Goal: Navigation & Orientation: Find specific page/section

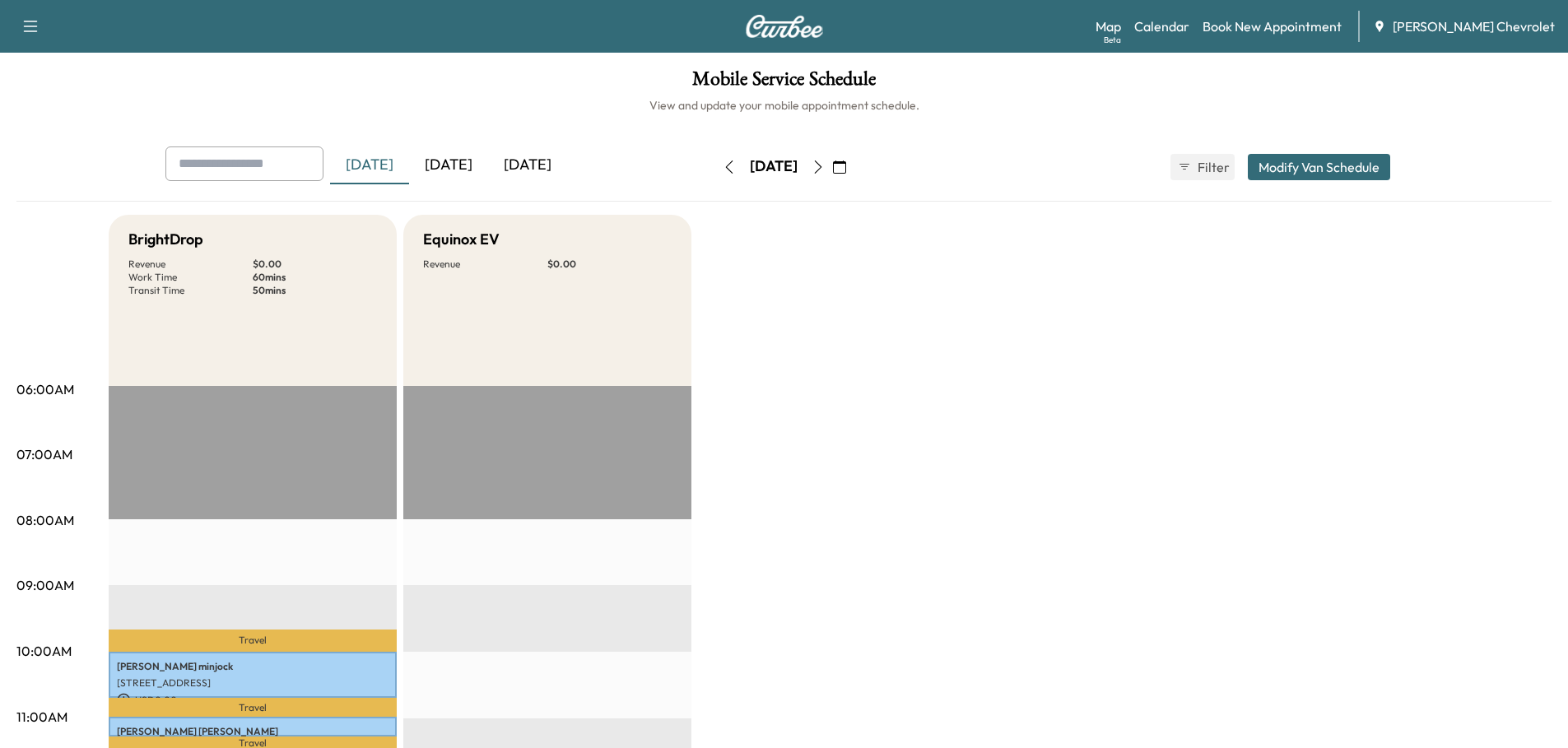
click at [453, 160] on div "[DATE]" at bounding box center [449, 165] width 79 height 38
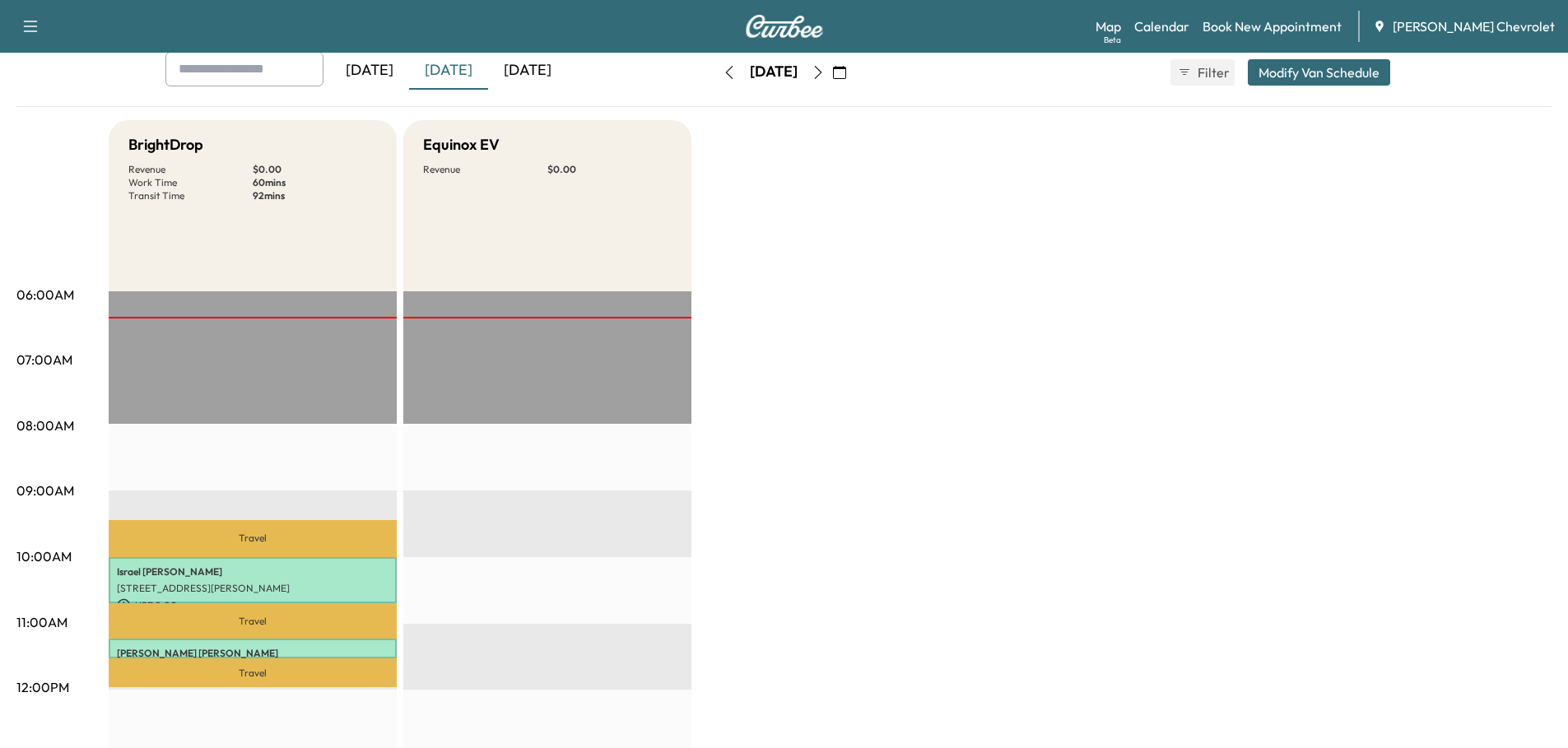
scroll to position [247, 0]
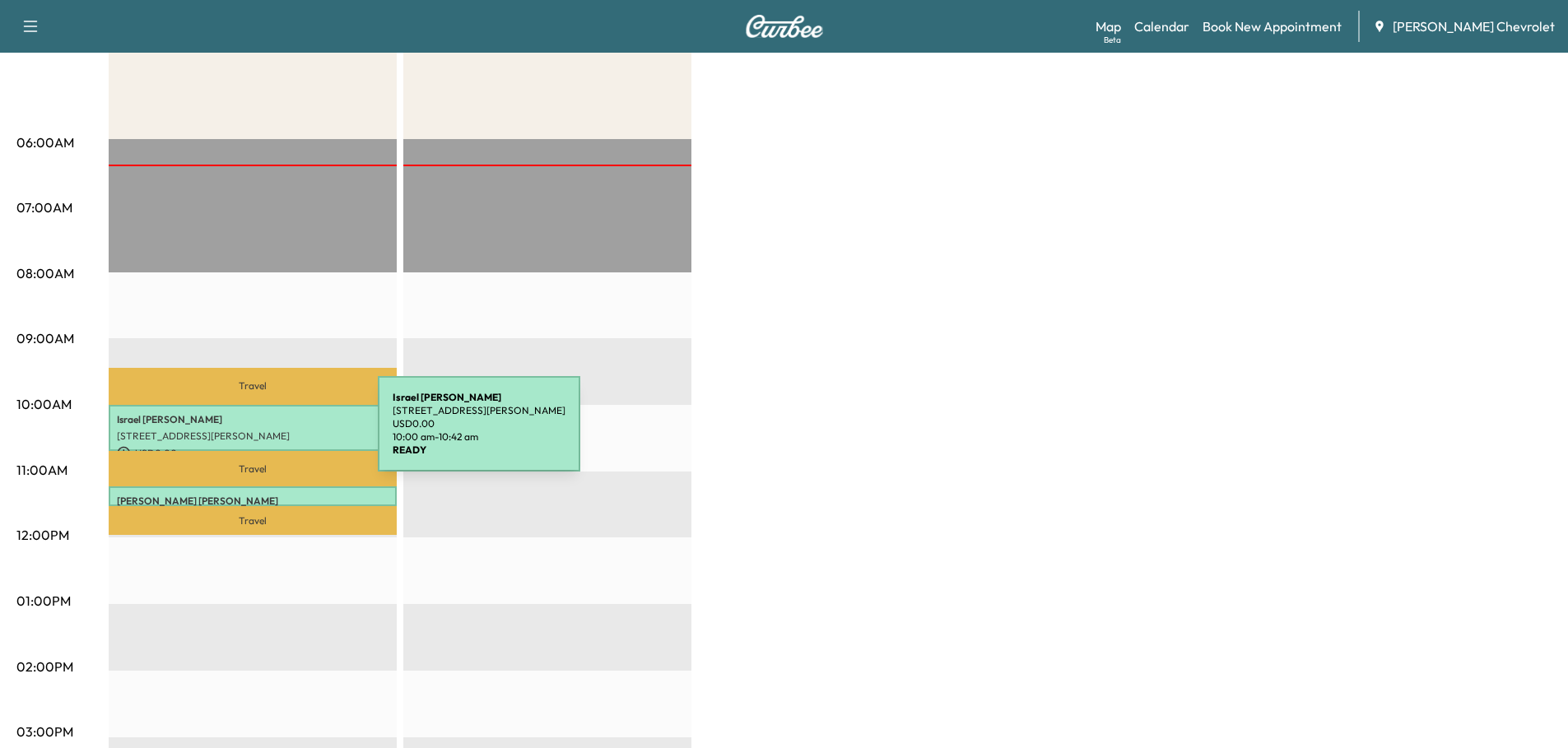
click at [254, 432] on p "[STREET_ADDRESS][PERSON_NAME]" at bounding box center [252, 436] width 271 height 14
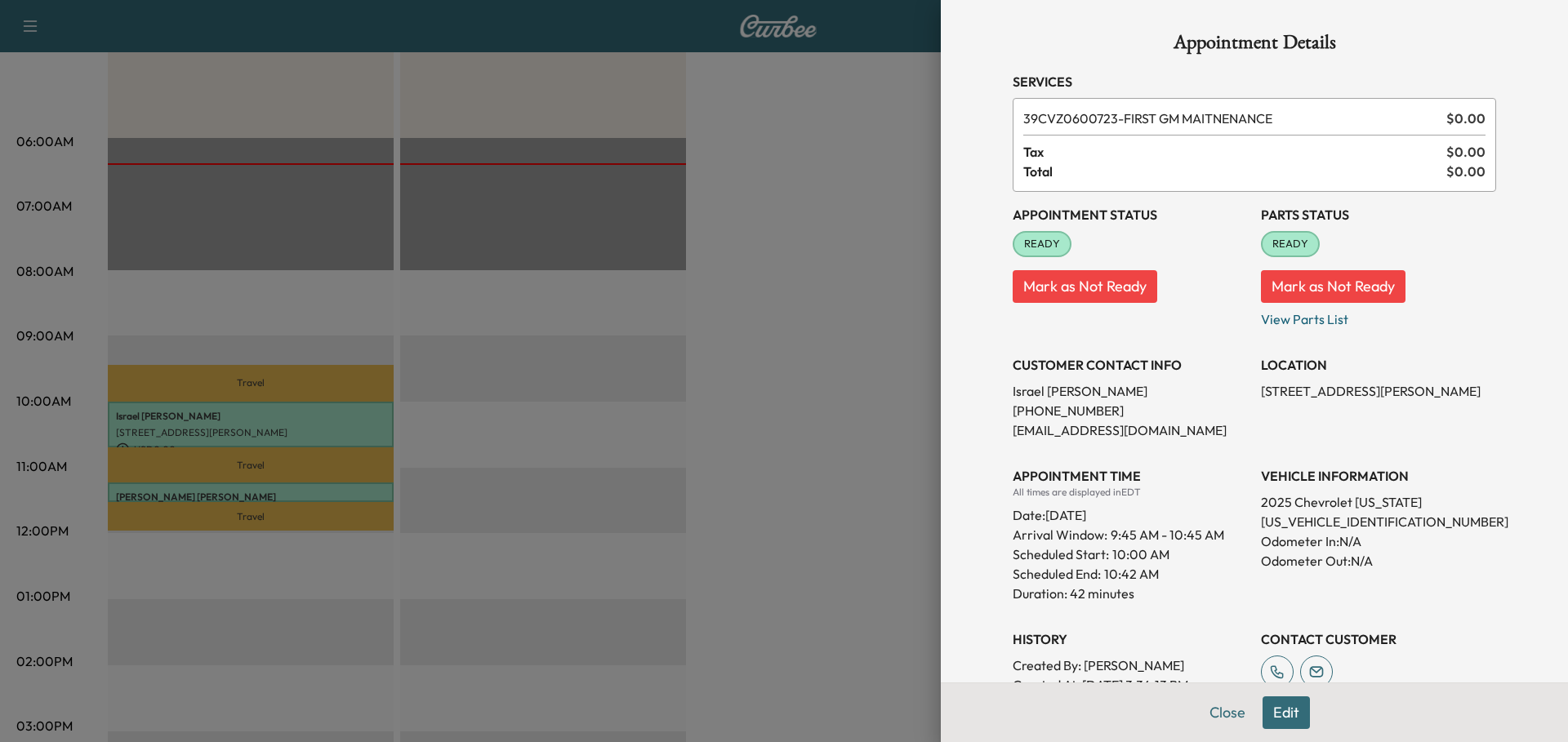
click at [810, 344] on div at bounding box center [784, 371] width 1568 height 742
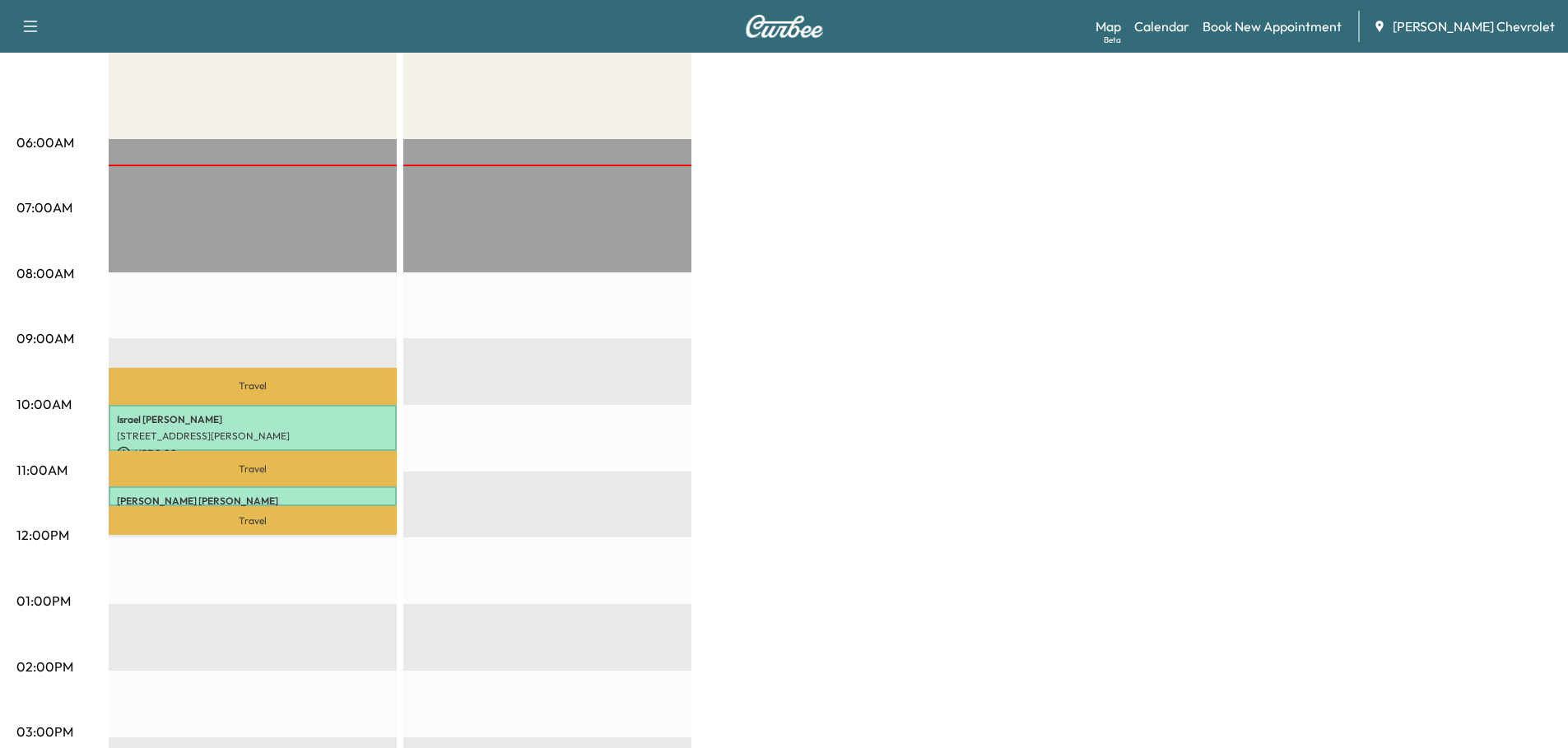
click at [1121, 36] on div "Beta" at bounding box center [1112, 40] width 17 height 13
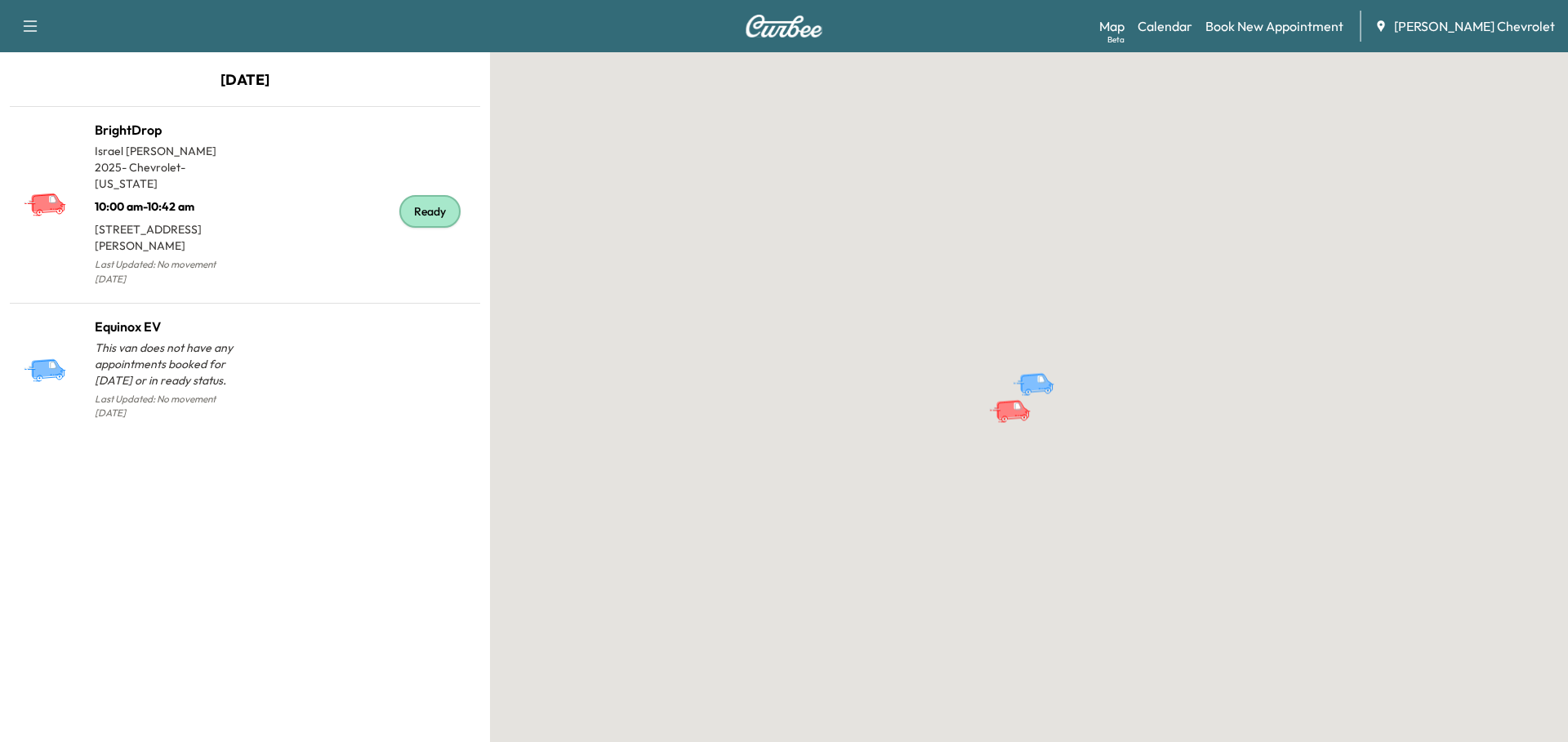
click at [183, 159] on p "2025 - Chevrolet - [US_STATE]" at bounding box center [170, 175] width 150 height 33
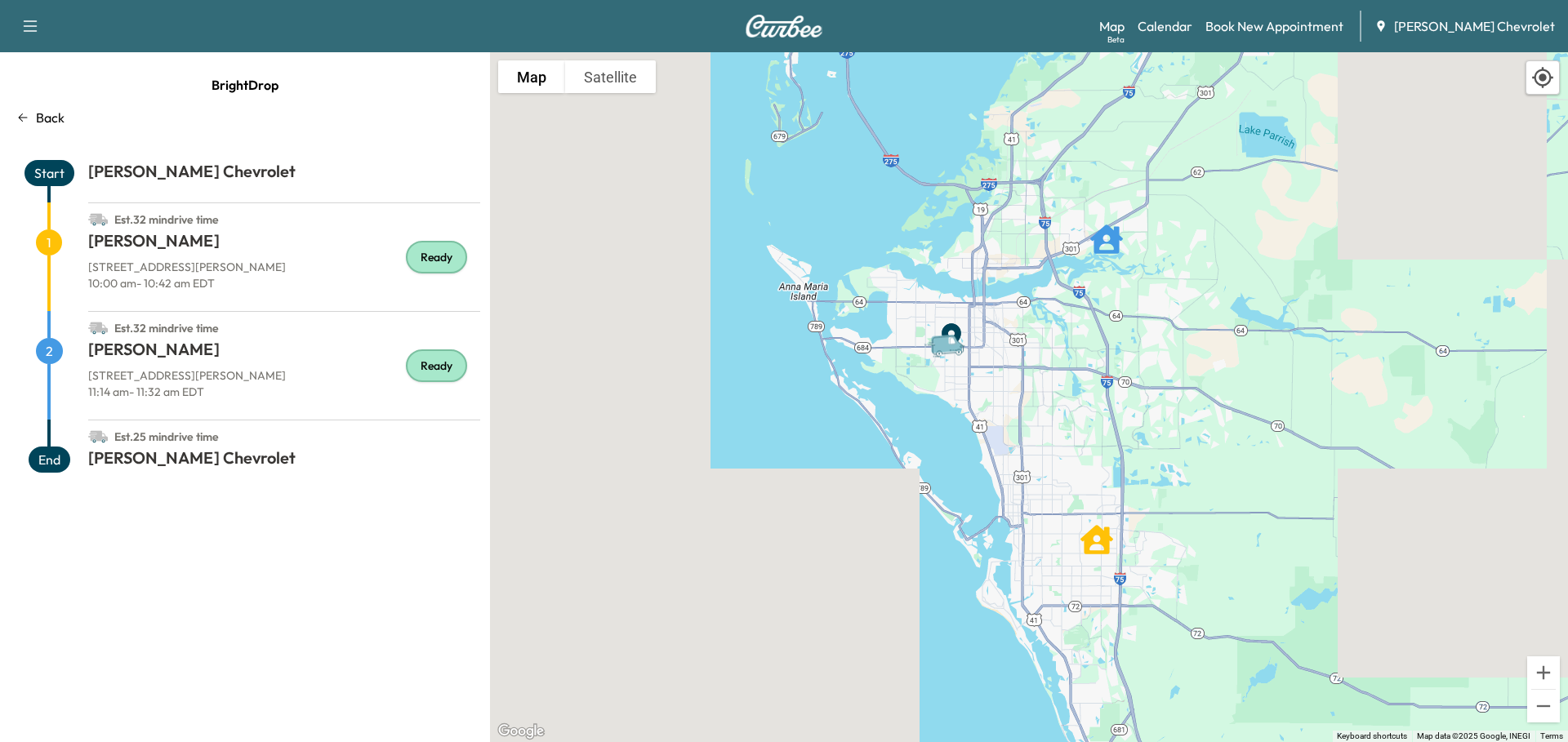
click at [60, 241] on span "1" at bounding box center [49, 242] width 26 height 26
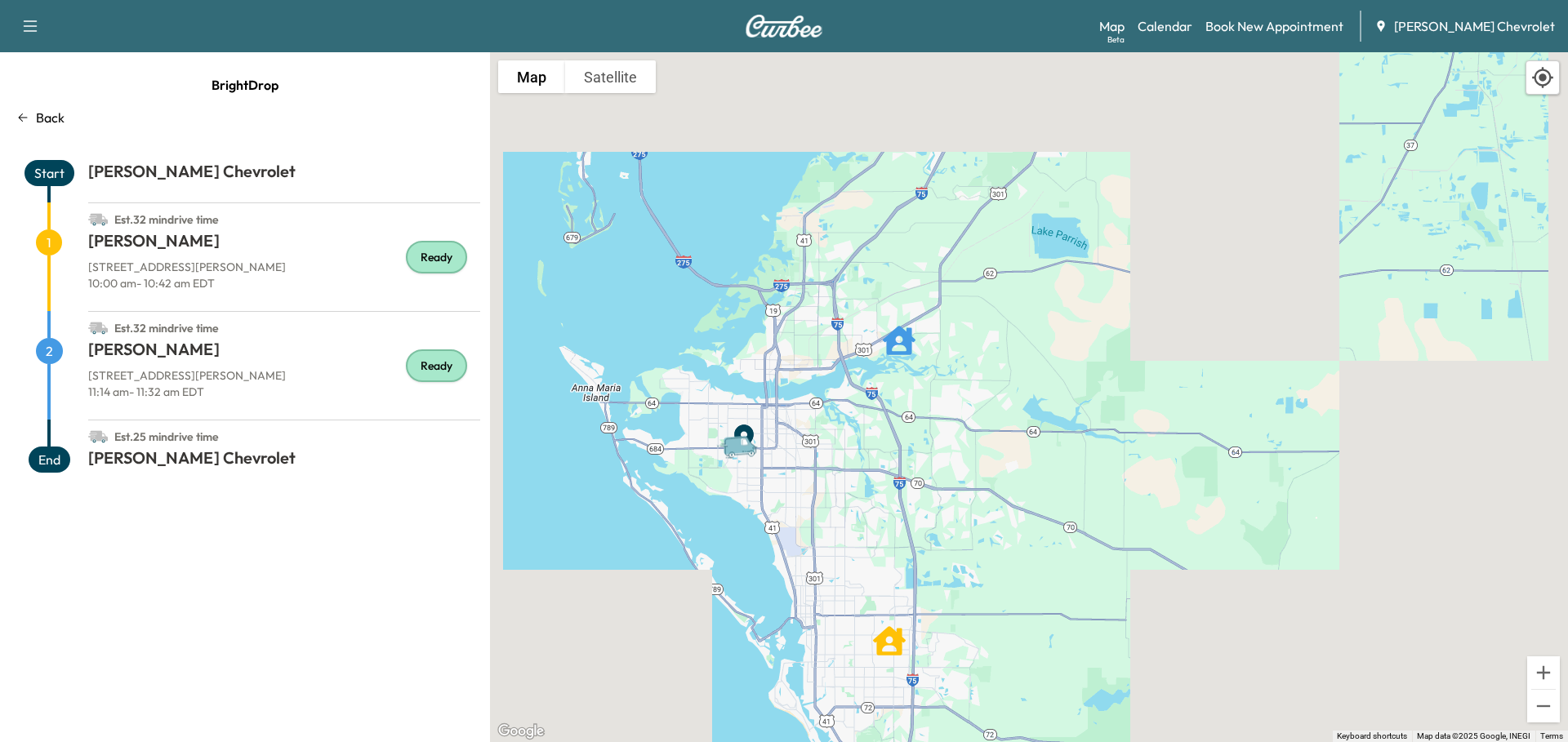
drag, startPoint x: 1002, startPoint y: 257, endPoint x: 879, endPoint y: 498, distance: 270.6
click at [879, 498] on div "To activate drag with keyboard, press Alt + Enter. Once in keyboard drag state,…" at bounding box center [1028, 397] width 1078 height 689
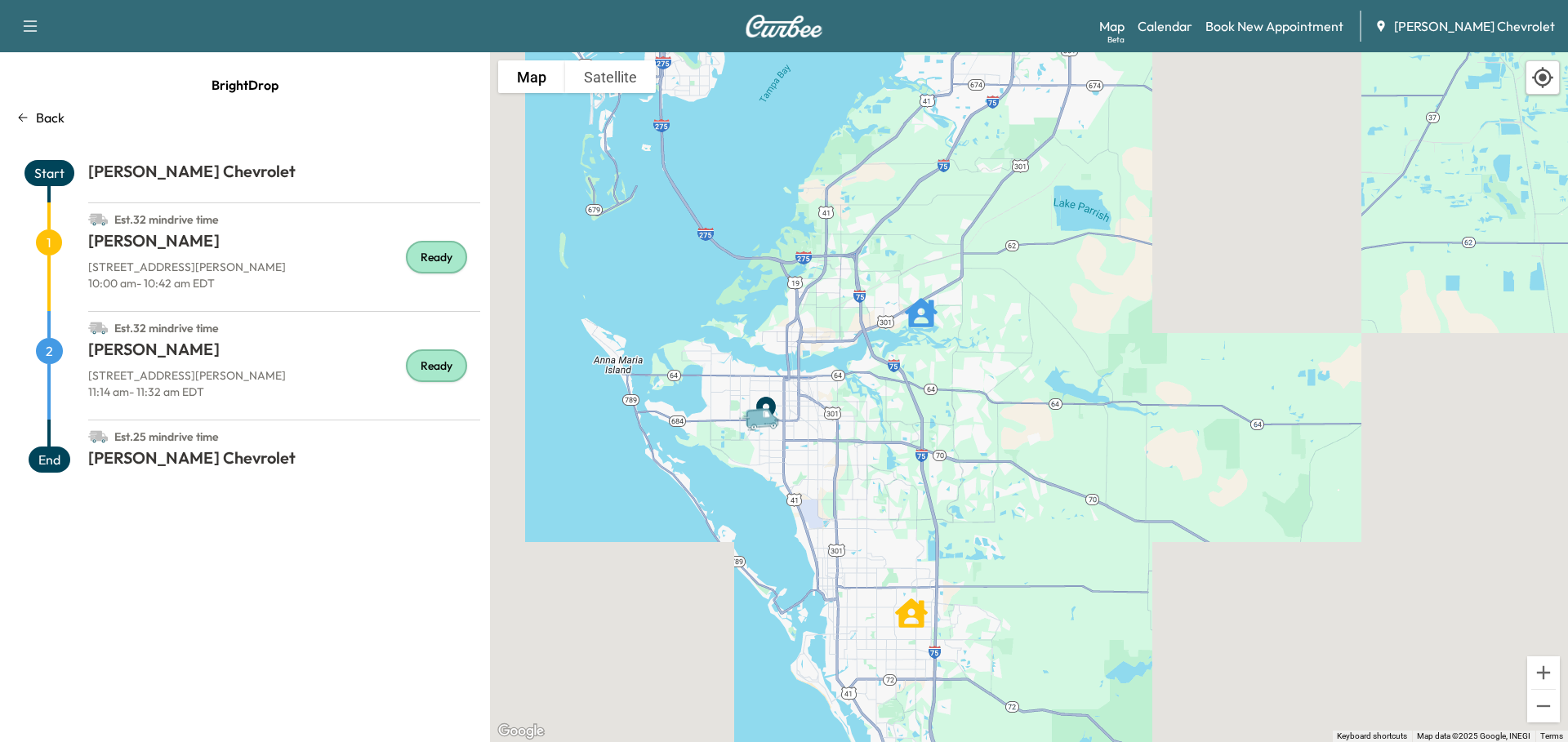
drag, startPoint x: 696, startPoint y: 388, endPoint x: 872, endPoint y: 347, distance: 180.7
click at [871, 348] on div "To activate drag with keyboard, press Alt + Enter. Once in keyboard drag state,…" at bounding box center [1028, 397] width 1078 height 689
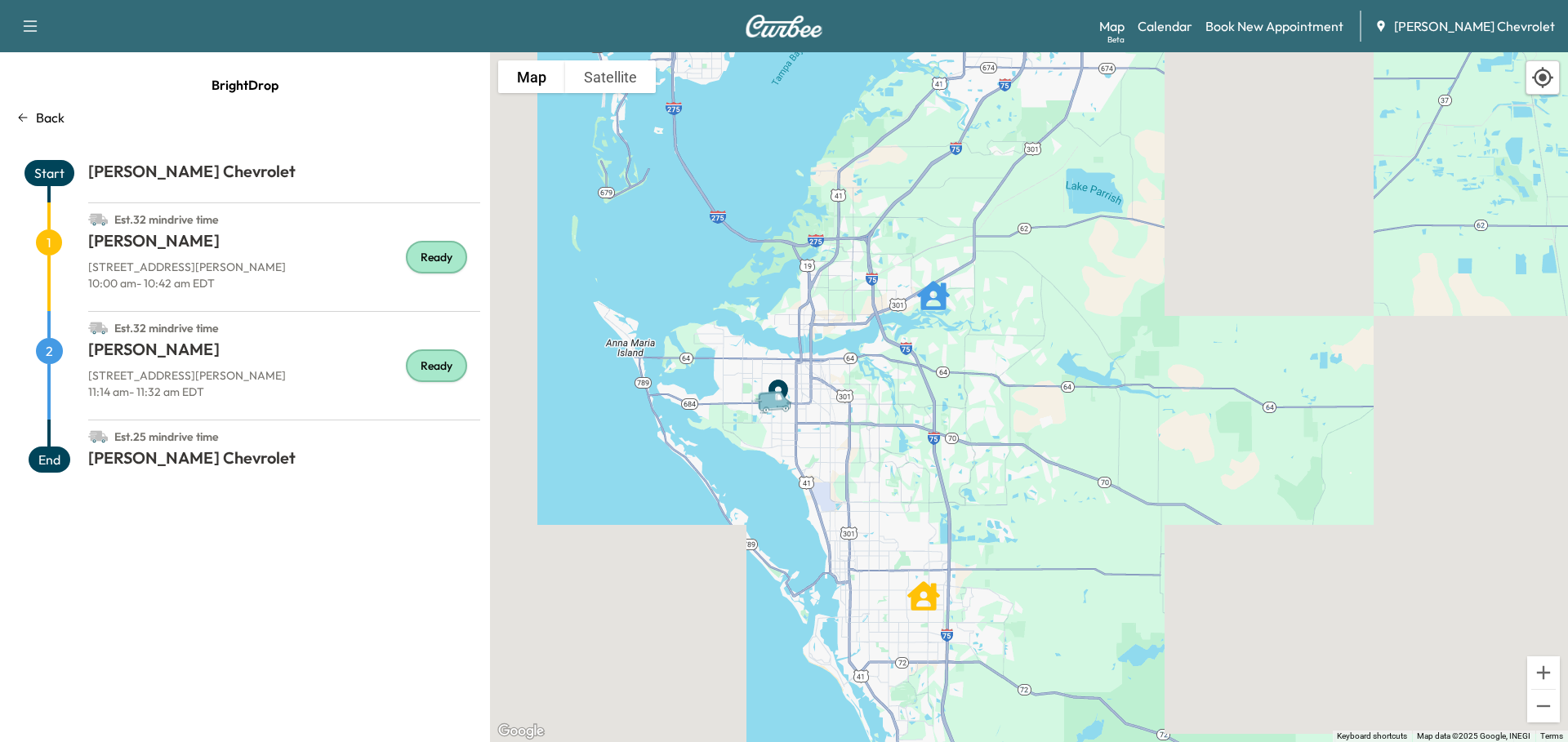
click at [47, 349] on span "2" at bounding box center [50, 350] width 27 height 26
